Goal: Information Seeking & Learning: Learn about a topic

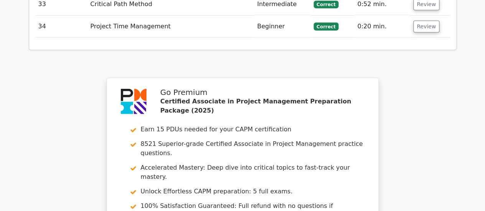
scroll to position [2584, 0]
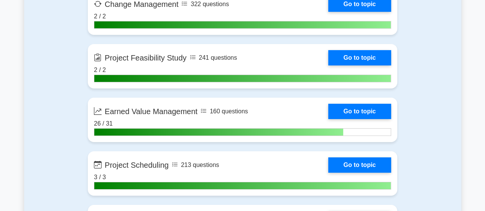
scroll to position [1285, 0]
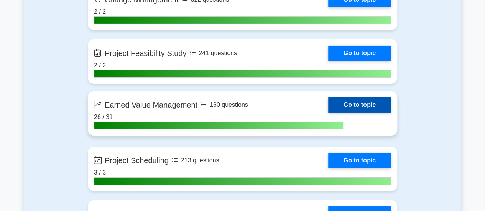
click at [379, 106] on link "Go to topic" at bounding box center [359, 104] width 63 height 15
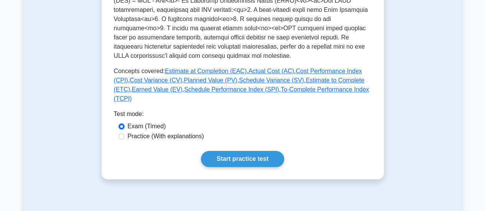
scroll to position [340, 0]
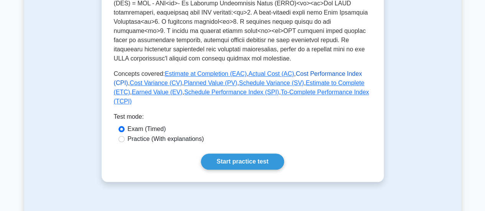
click at [308, 76] on link "Cost Performance Index (CPI)" at bounding box center [238, 79] width 248 height 16
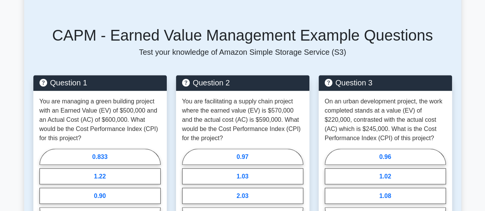
scroll to position [661, 0]
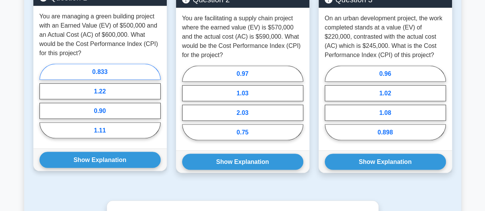
click at [112, 67] on label "0.833" at bounding box center [99, 72] width 121 height 16
click at [44, 101] on input "0.833" at bounding box center [41, 103] width 5 height 5
radio input "true"
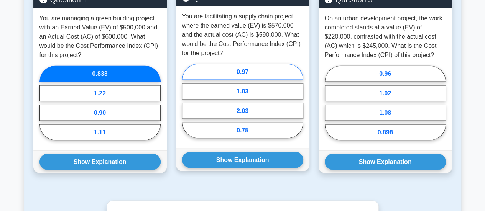
click at [247, 74] on label "0.97" at bounding box center [242, 72] width 121 height 16
click at [187, 101] on input "0.97" at bounding box center [184, 103] width 5 height 5
radio input "true"
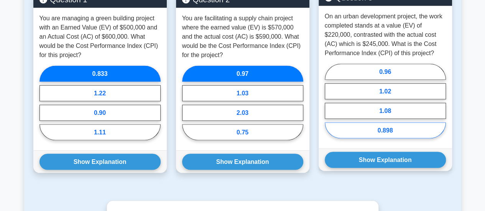
click at [401, 131] on label "0.898" at bounding box center [385, 130] width 121 height 16
click at [330, 106] on input "0.898" at bounding box center [327, 103] width 5 height 5
radio input "true"
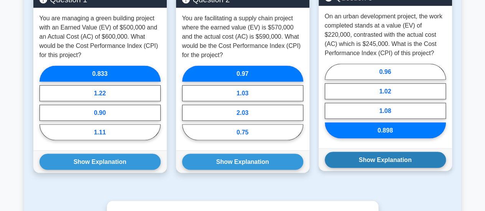
click at [386, 156] on button "Show Explanation" at bounding box center [385, 160] width 121 height 16
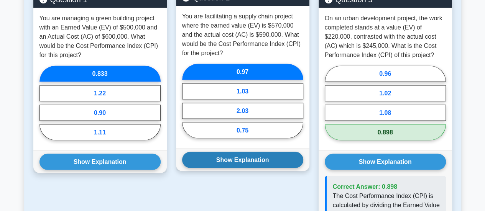
click at [274, 156] on button "Show Explanation" at bounding box center [242, 160] width 121 height 16
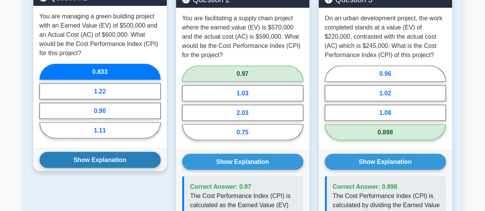
click at [120, 157] on button "Show Explanation" at bounding box center [99, 160] width 121 height 16
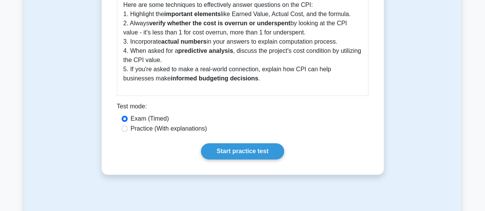
scroll to position [378, 0]
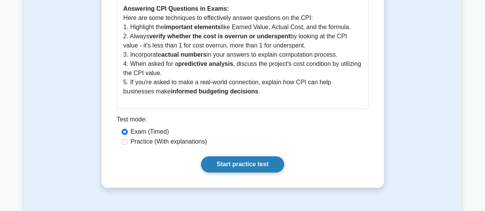
click at [248, 168] on link "Start practice test" at bounding box center [242, 164] width 83 height 16
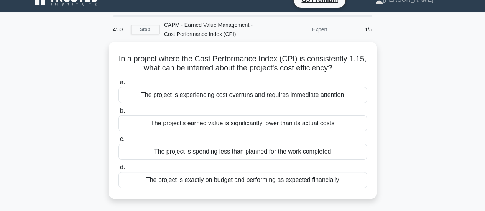
scroll to position [20, 0]
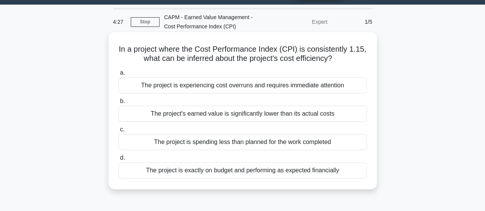
click at [327, 140] on div "The project is spending less than planned for the work completed" at bounding box center [242, 142] width 248 height 16
click at [118, 132] on input "c. The project is spending less than planned for the work completed" at bounding box center [118, 129] width 0 height 5
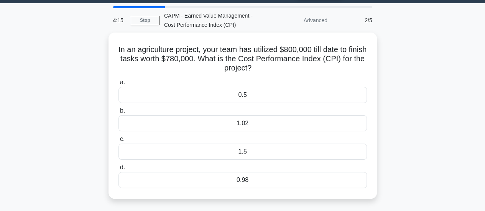
scroll to position [37, 0]
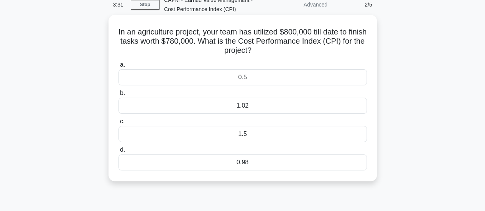
click at [264, 163] on div "0.98" at bounding box center [242, 162] width 248 height 16
click at [118, 153] on input "d. 0.98" at bounding box center [118, 150] width 0 height 5
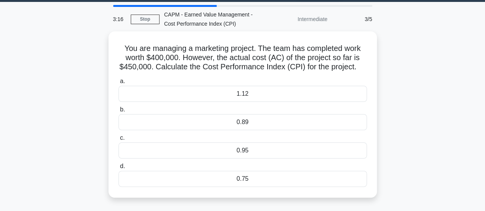
scroll to position [35, 0]
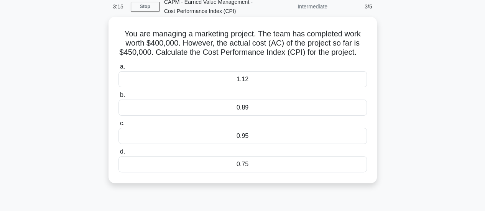
click at [274, 114] on div "0.89" at bounding box center [242, 108] width 248 height 16
click at [118, 98] on input "b. 0.89" at bounding box center [118, 95] width 0 height 5
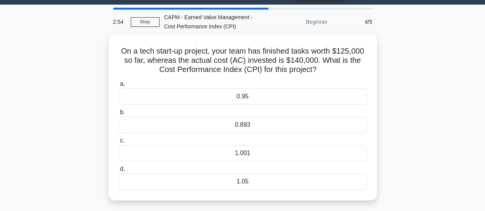
scroll to position [21, 0]
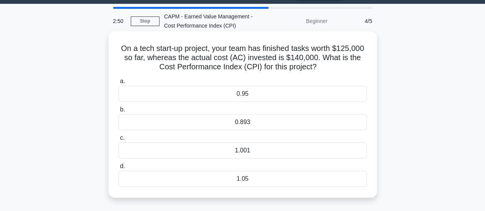
click at [262, 125] on div "0.893" at bounding box center [242, 122] width 248 height 16
click at [118, 112] on input "b. 0.893" at bounding box center [118, 109] width 0 height 5
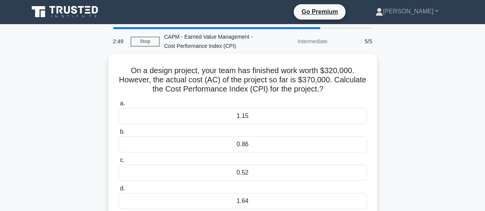
scroll to position [0, 0]
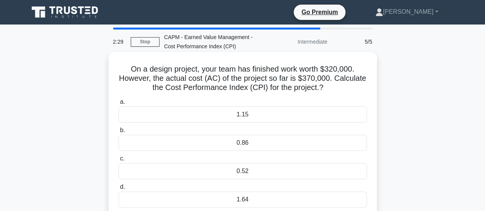
click at [259, 145] on div "0.86" at bounding box center [242, 143] width 248 height 16
click at [118, 133] on input "b. 0.86" at bounding box center [118, 130] width 0 height 5
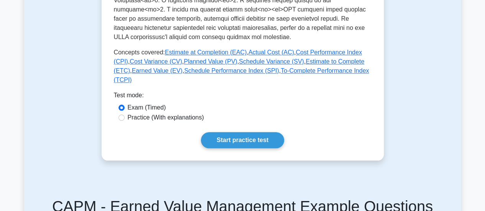
scroll to position [344, 0]
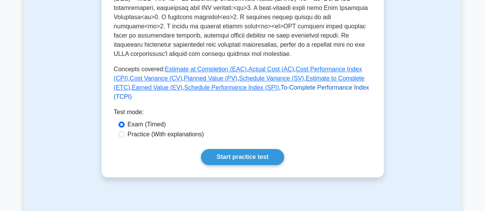
click at [271, 89] on link "To-Complete Performance Index (TCPI)" at bounding box center [241, 92] width 255 height 16
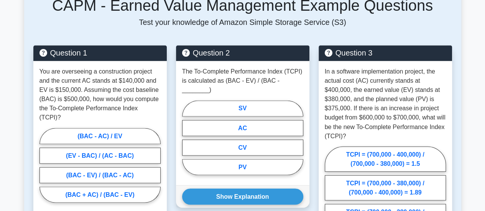
scroll to position [606, 0]
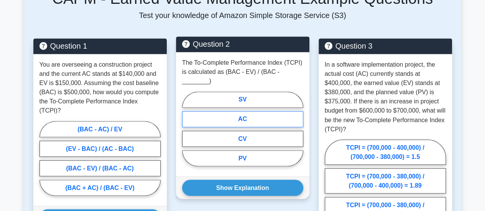
click at [253, 111] on label "AC" at bounding box center [242, 119] width 121 height 16
click at [187, 129] on input "AC" at bounding box center [184, 131] width 5 height 5
radio input "true"
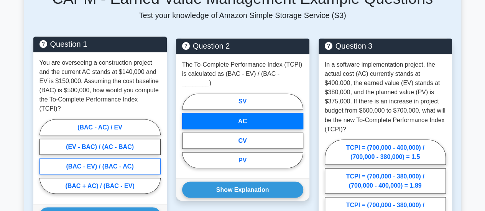
click at [128, 159] on label "(BAC - EV) / (BAC - AC)" at bounding box center [99, 166] width 121 height 16
click at [44, 159] on input "(BAC - EV) / (BAC - AC)" at bounding box center [41, 158] width 5 height 5
radio input "true"
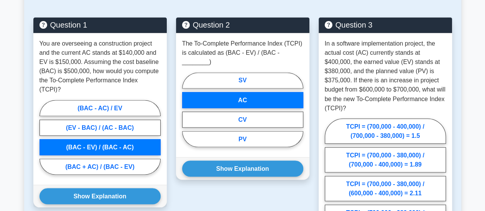
scroll to position [646, 0]
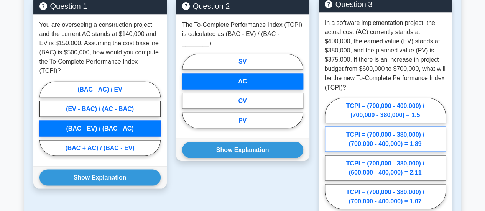
click at [411, 138] on label "TCPI = (700,000 - 380,000) / (700,000 - 400,000) = 1.89" at bounding box center [385, 139] width 121 height 25
click at [330, 153] on input "TCPI = (700,000 - 380,000) / (700,000 - 400,000) = 1.89" at bounding box center [327, 155] width 5 height 5
radio input "true"
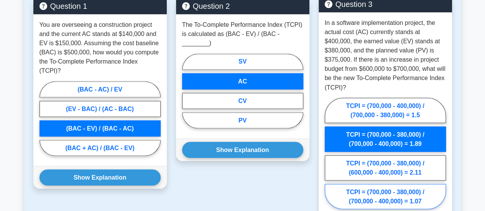
click at [397, 186] on label "TCPI = (700,000 - 380,000) / (700,000 - 400,000) = 1.07" at bounding box center [385, 196] width 121 height 25
click at [330, 158] on input "TCPI = (700,000 - 380,000) / (700,000 - 400,000) = 1.07" at bounding box center [327, 155] width 5 height 5
radio input "true"
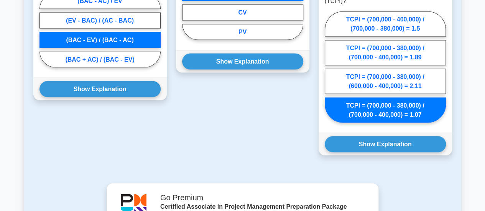
scroll to position [739, 0]
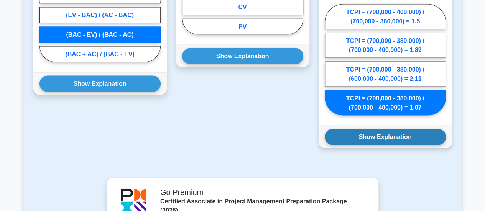
click at [376, 130] on button "Show Explanation" at bounding box center [385, 137] width 121 height 16
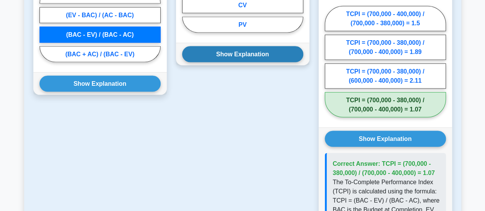
click at [263, 46] on button "Show Explanation" at bounding box center [242, 54] width 121 height 16
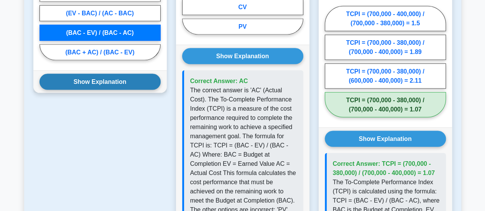
click at [128, 74] on button "Show Explanation" at bounding box center [99, 82] width 121 height 16
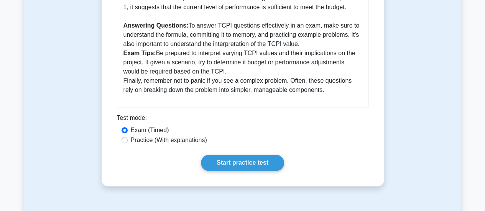
scroll to position [368, 0]
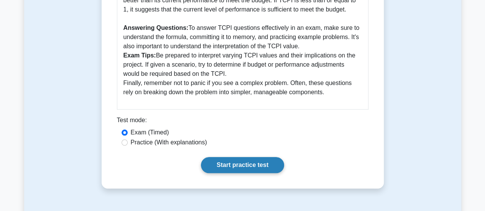
click at [232, 164] on link "Start practice test" at bounding box center [242, 165] width 83 height 16
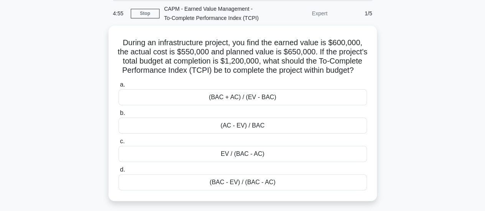
scroll to position [30, 0]
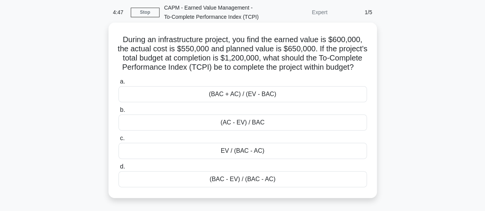
click at [265, 187] on div "(BAC - EV) / (BAC - AC)" at bounding box center [242, 179] width 248 height 16
click at [118, 169] on input "d. (BAC - EV) / (BAC - AC)" at bounding box center [118, 166] width 0 height 5
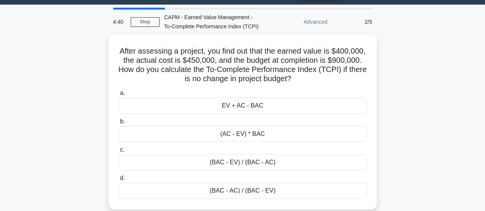
scroll to position [21, 0]
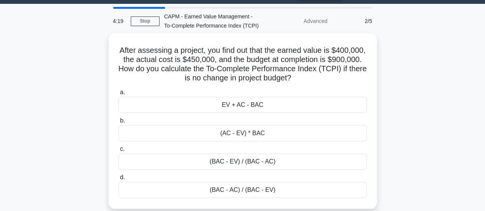
drag, startPoint x: 260, startPoint y: 162, endPoint x: 485, endPoint y: 160, distance: 225.8
click at [485, 160] on html "Go Premium [PERSON_NAME]" at bounding box center [242, 186] width 485 height 414
click at [442, 137] on div "After assessing a project, you find out that the earned value is $400,000, the …" at bounding box center [242, 125] width 437 height 185
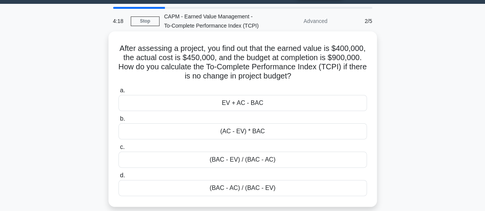
click at [232, 162] on div "(BAC - EV) / (BAC - AC)" at bounding box center [242, 160] width 248 height 16
click at [118, 150] on input "c. (BAC - EV) / (BAC - AC)" at bounding box center [118, 147] width 0 height 5
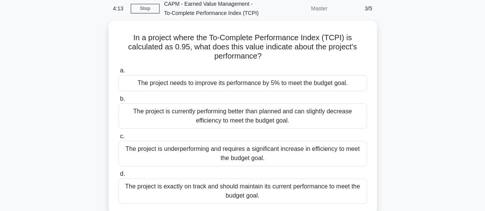
scroll to position [40, 0]
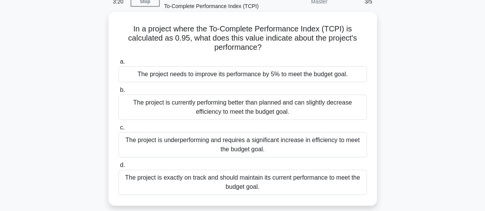
click at [243, 77] on div "The project needs to improve its performance by 5% to meet the budget goal." at bounding box center [242, 74] width 248 height 16
click at [118, 64] on input "a. The project needs to improve its performance by 5% to meet the budget goal." at bounding box center [118, 61] width 0 height 5
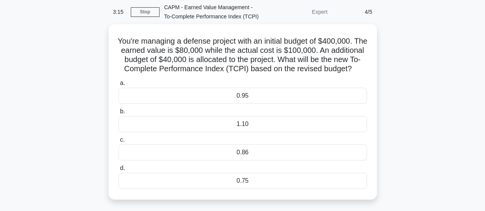
scroll to position [32, 0]
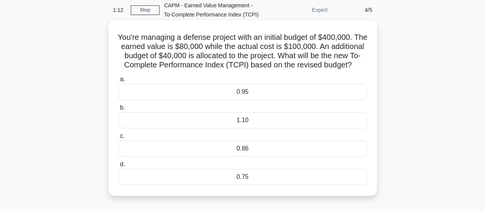
click at [240, 128] on div "1.10" at bounding box center [242, 120] width 248 height 16
click at [118, 110] on input "b. 1.10" at bounding box center [118, 107] width 0 height 5
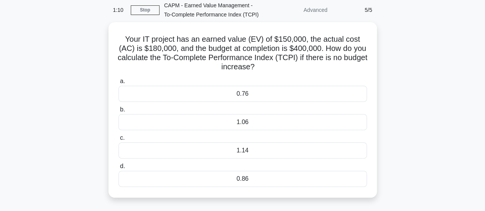
scroll to position [0, 0]
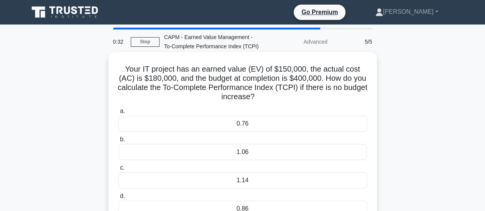
click at [249, 181] on div "1.14" at bounding box center [242, 181] width 248 height 16
click at [118, 171] on input "c. 1.14" at bounding box center [118, 168] width 0 height 5
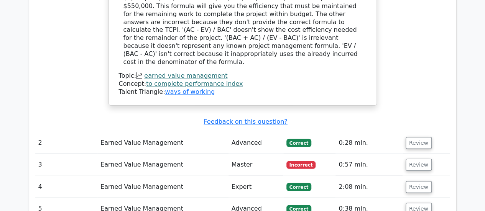
scroll to position [869, 0]
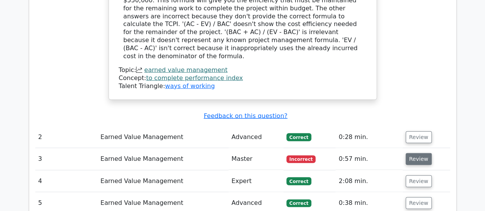
click at [419, 153] on button "Review" at bounding box center [419, 159] width 26 height 12
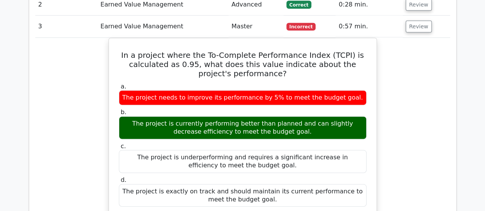
scroll to position [977, 0]
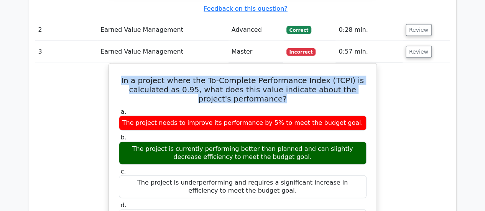
drag, startPoint x: 272, startPoint y: 49, endPoint x: 105, endPoint y: 19, distance: 169.4
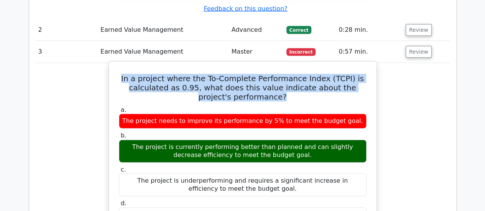
copy h5 "In a project where the To-Complete Performance Index (TCPI) is calculated as 0.…"
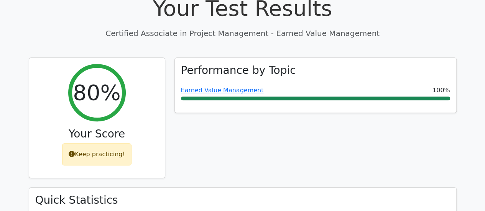
scroll to position [286, 0]
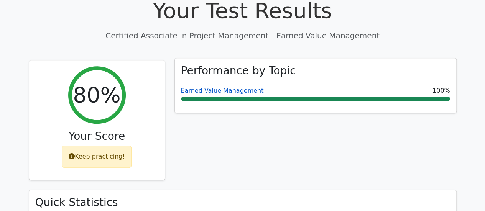
click at [209, 87] on link "Earned Value Management" at bounding box center [222, 90] width 83 height 7
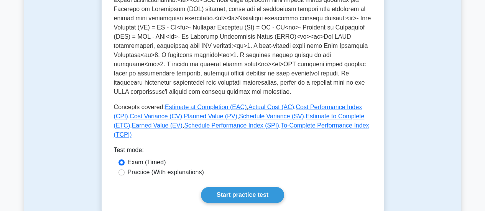
scroll to position [335, 0]
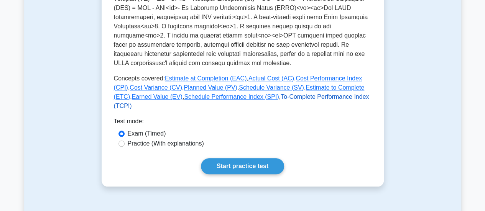
click at [258, 99] on link "To-Complete Performance Index (TCPI)" at bounding box center [241, 102] width 255 height 16
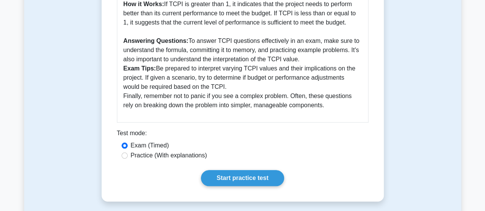
scroll to position [386, 0]
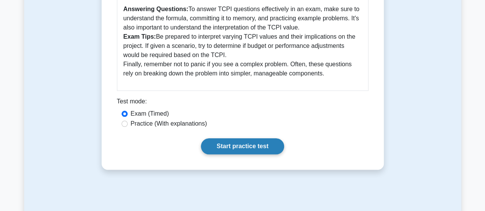
click at [272, 145] on link "Start practice test" at bounding box center [242, 146] width 83 height 16
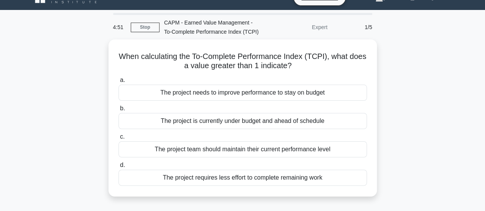
scroll to position [17, 0]
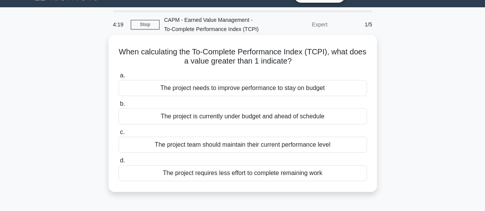
click at [282, 89] on div "The project needs to improve performance to stay on budget" at bounding box center [242, 88] width 248 height 16
click at [118, 78] on input "a. The project needs to improve performance to stay on budget" at bounding box center [118, 75] width 0 height 5
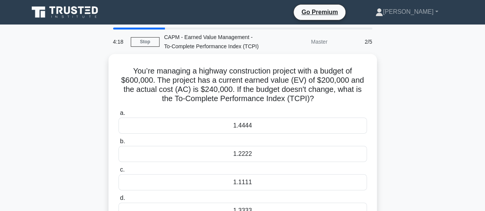
scroll to position [0, 0]
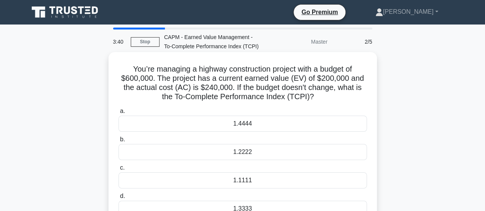
click at [266, 177] on div "1.1111" at bounding box center [242, 181] width 248 height 16
click at [118, 171] on input "c. 1.1111" at bounding box center [118, 168] width 0 height 5
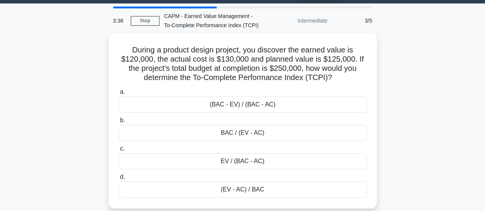
scroll to position [26, 0]
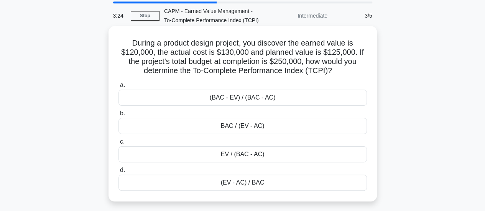
click at [274, 100] on div "(BAC - EV) / (BAC - AC)" at bounding box center [242, 98] width 248 height 16
click at [118, 88] on input "a. (BAC - EV) / (BAC - AC)" at bounding box center [118, 85] width 0 height 5
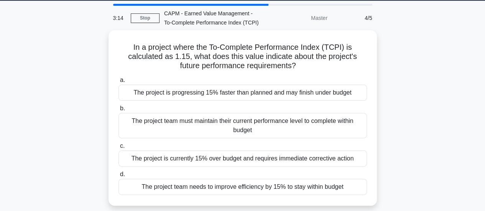
scroll to position [24, 0]
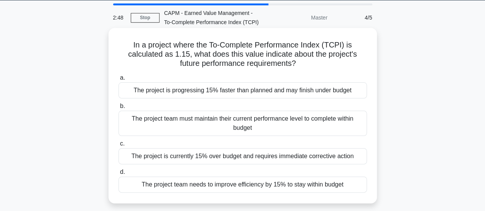
click at [216, 118] on div "The project team must maintain their current performance level to complete with…" at bounding box center [242, 123] width 248 height 25
click at [118, 109] on input "b. The project team must maintain their current performance level to complete w…" at bounding box center [118, 106] width 0 height 5
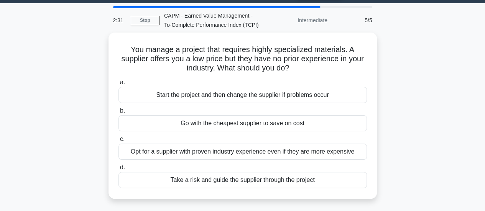
scroll to position [22, 0]
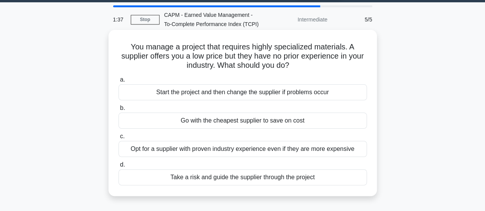
click at [247, 95] on div "Start the project and then change the supplier if problems occur" at bounding box center [242, 92] width 248 height 16
click at [118, 82] on input "a. Start the project and then change the supplier if problems occur" at bounding box center [118, 79] width 0 height 5
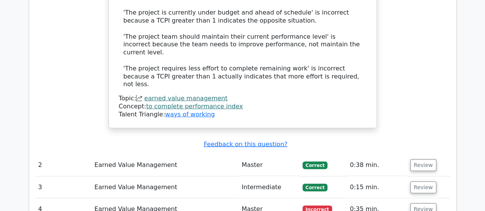
scroll to position [963, 0]
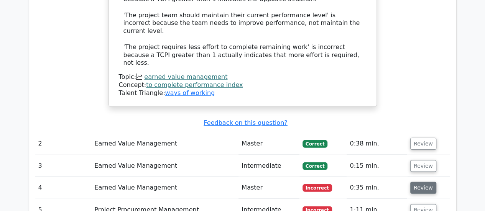
click at [420, 182] on button "Review" at bounding box center [423, 188] width 26 height 12
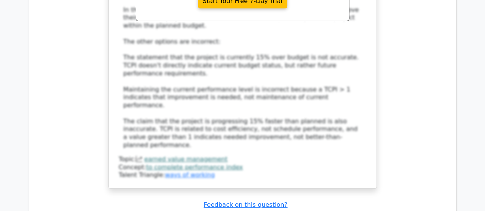
scroll to position [1423, 0]
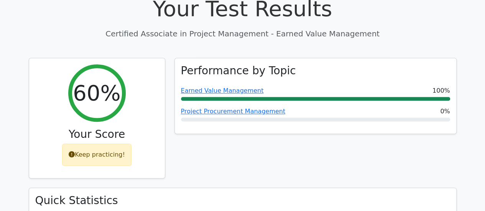
scroll to position [268, 0]
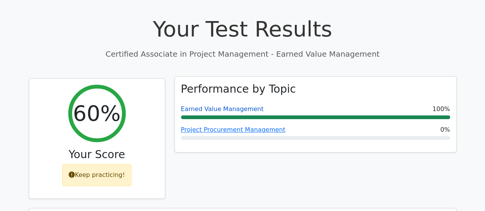
click at [219, 105] on link "Earned Value Management" at bounding box center [222, 108] width 83 height 7
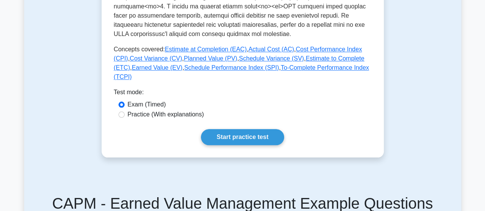
scroll to position [382, 0]
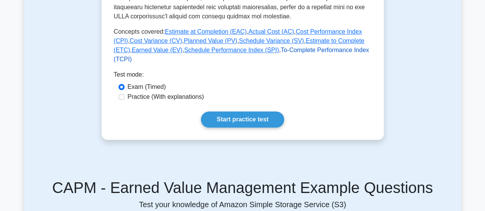
click at [267, 50] on link "To-Complete Performance Index (TCPI)" at bounding box center [241, 55] width 255 height 16
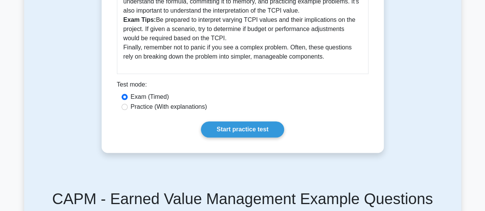
scroll to position [430, 0]
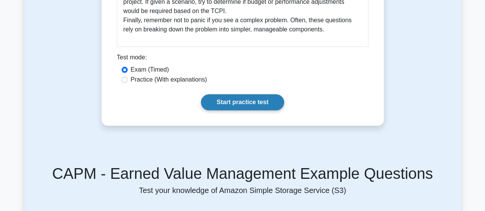
click at [249, 105] on link "Start practice test" at bounding box center [242, 102] width 83 height 16
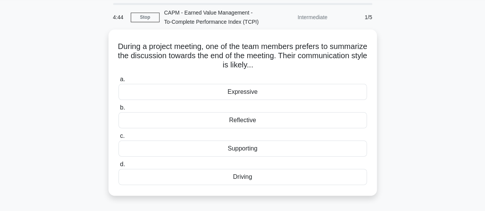
scroll to position [28, 0]
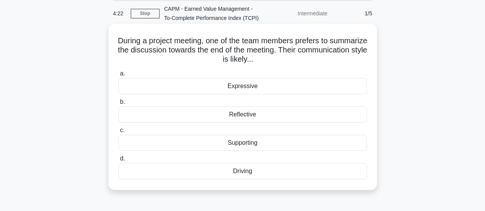
click at [251, 141] on div "Supporting" at bounding box center [242, 143] width 248 height 16
click at [118, 133] on input "c. Supporting" at bounding box center [118, 130] width 0 height 5
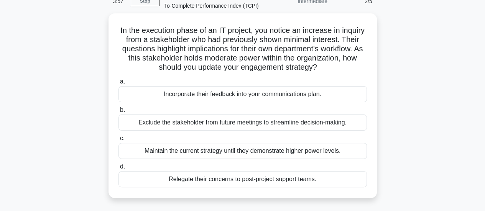
scroll to position [43, 0]
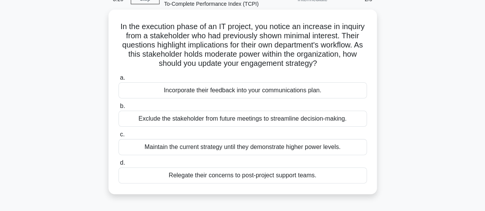
click at [253, 94] on div "Incorporate their feedback into your communications plan." at bounding box center [242, 90] width 248 height 16
click at [118, 81] on input "a. Incorporate their feedback into your communications plan." at bounding box center [118, 78] width 0 height 5
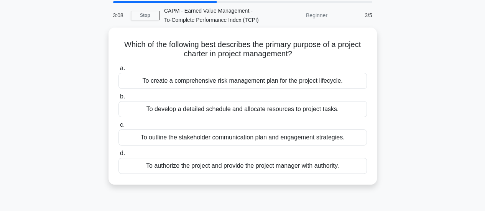
scroll to position [30, 0]
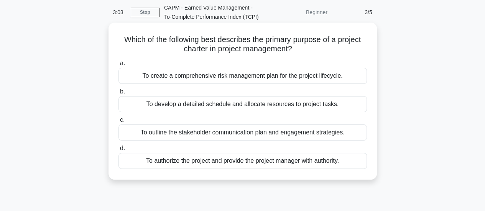
click at [319, 164] on div "To authorize the project and provide the project manager with authority." at bounding box center [242, 161] width 248 height 16
click at [118, 151] on input "d. To authorize the project and provide the project manager with authority." at bounding box center [118, 148] width 0 height 5
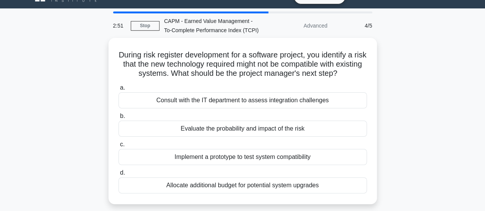
scroll to position [18, 0]
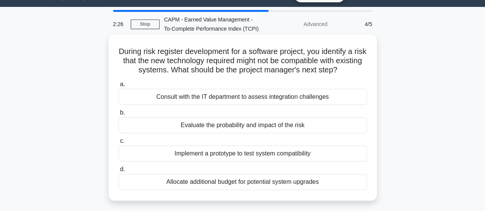
click at [301, 128] on div "Evaluate the probability and impact of the risk" at bounding box center [242, 125] width 248 height 16
click at [118, 115] on input "b. Evaluate the probability and impact of the risk" at bounding box center [118, 112] width 0 height 5
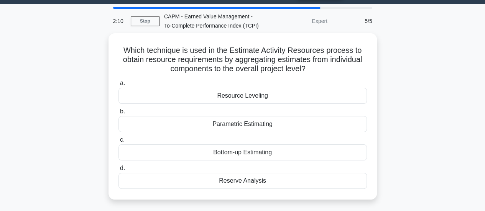
scroll to position [21, 0]
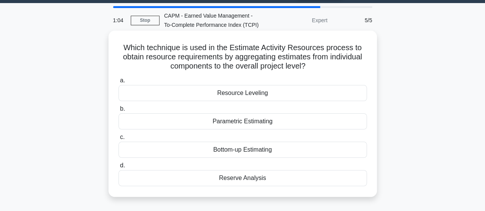
click at [258, 148] on div "Bottom-up Estimating" at bounding box center [242, 150] width 248 height 16
click at [118, 140] on input "c. Bottom-up Estimating" at bounding box center [118, 137] width 0 height 5
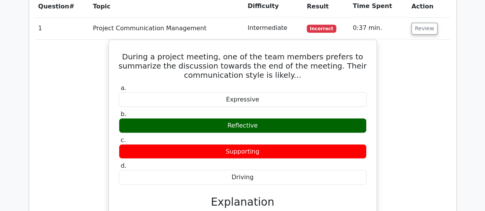
scroll to position [600, 0]
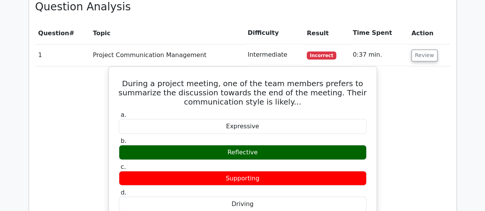
click at [437, 132] on div "During a project meeting, one of the team members prefers to summarize the disc…" at bounding box center [242, 214] width 415 height 296
